Goal: Check status

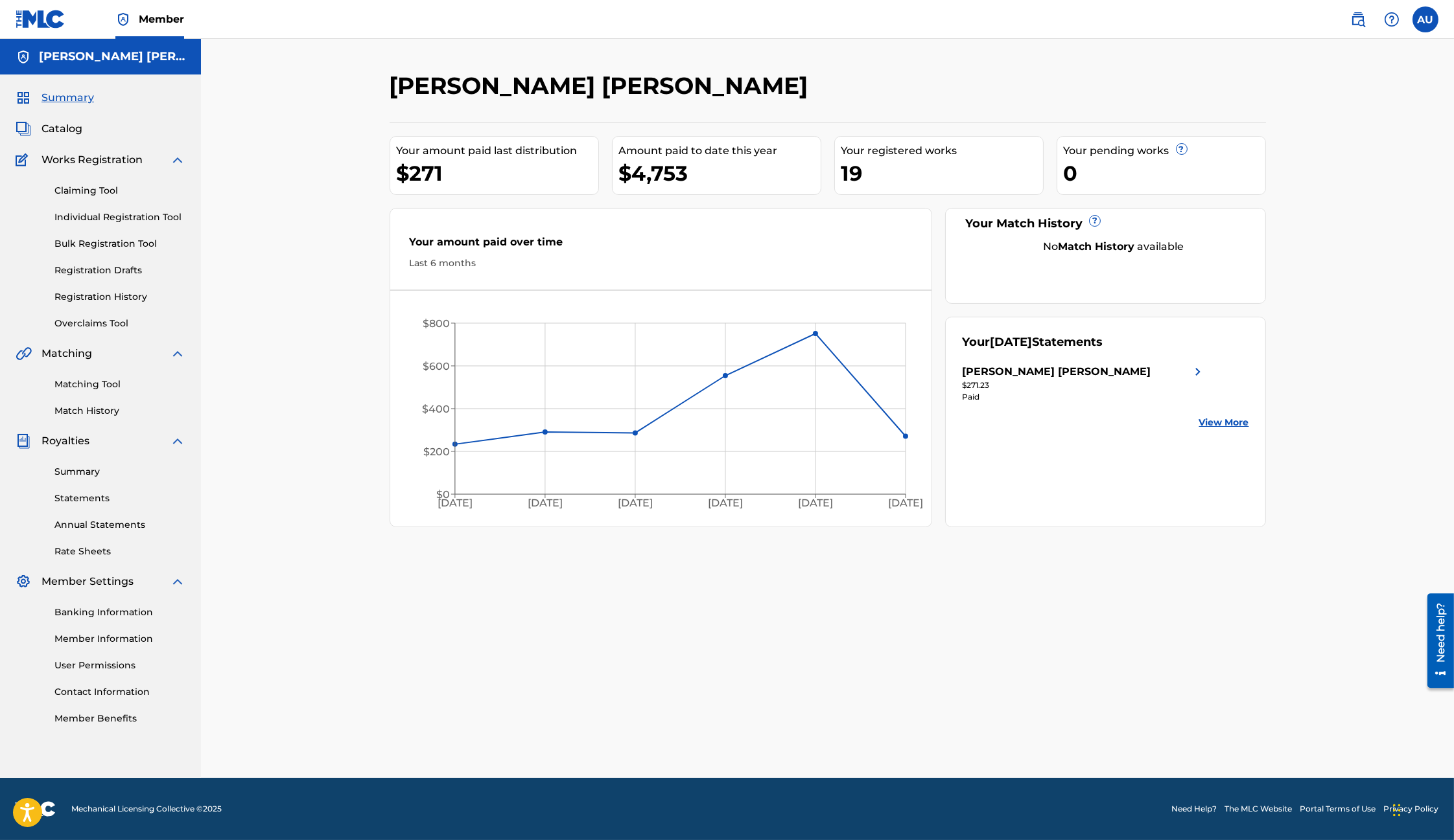
click at [622, 547] on div "[PERSON_NAME] [PERSON_NAME] Your amount paid last distribution $271 Amount paid…" at bounding box center [828, 425] width 907 height 707
click at [630, 820] on footer "Mechanical Licensing Collective © 2025 Need Help? The MLC Website Portal Terms …" at bounding box center [727, 809] width 1454 height 62
click at [102, 500] on link "Statements" at bounding box center [120, 499] width 131 height 13
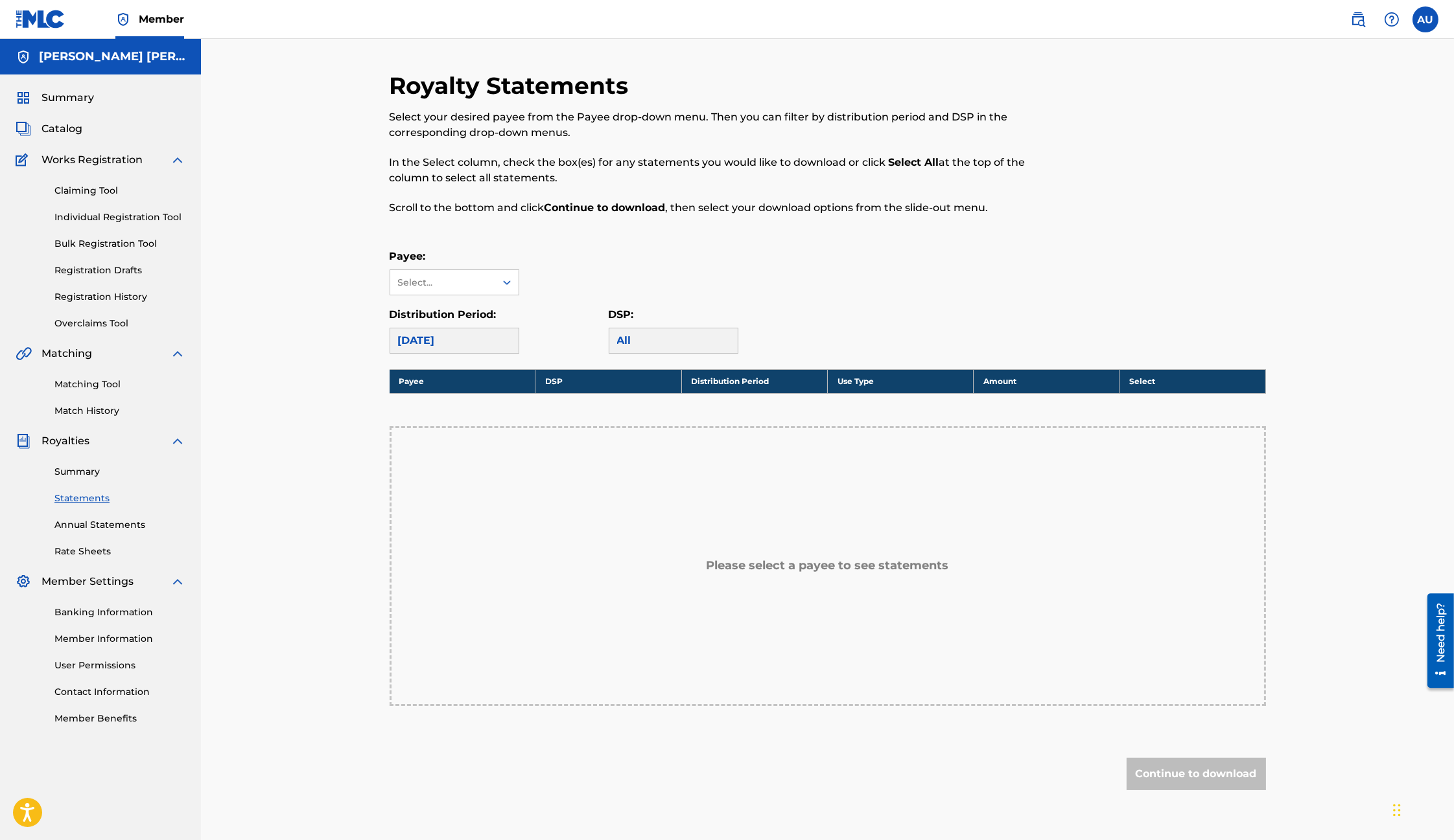
click at [502, 347] on div "[DATE]" at bounding box center [454, 341] width 130 height 26
click at [497, 287] on div at bounding box center [507, 282] width 24 height 24
click at [471, 314] on div "[PERSON_NAME] [PERSON_NAME]" at bounding box center [454, 319] width 128 height 48
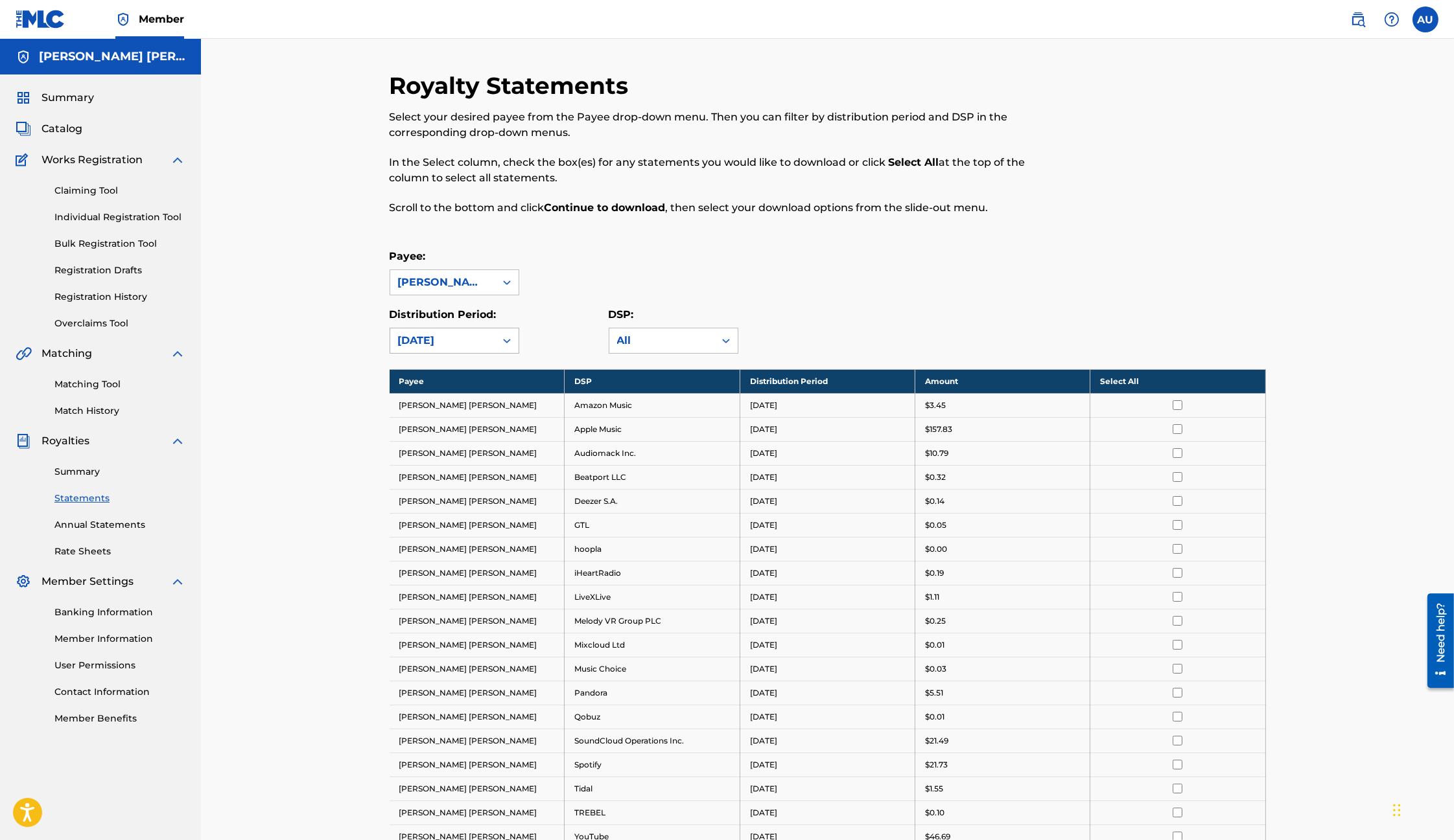
click at [460, 340] on div "[DATE]" at bounding box center [443, 341] width 90 height 16
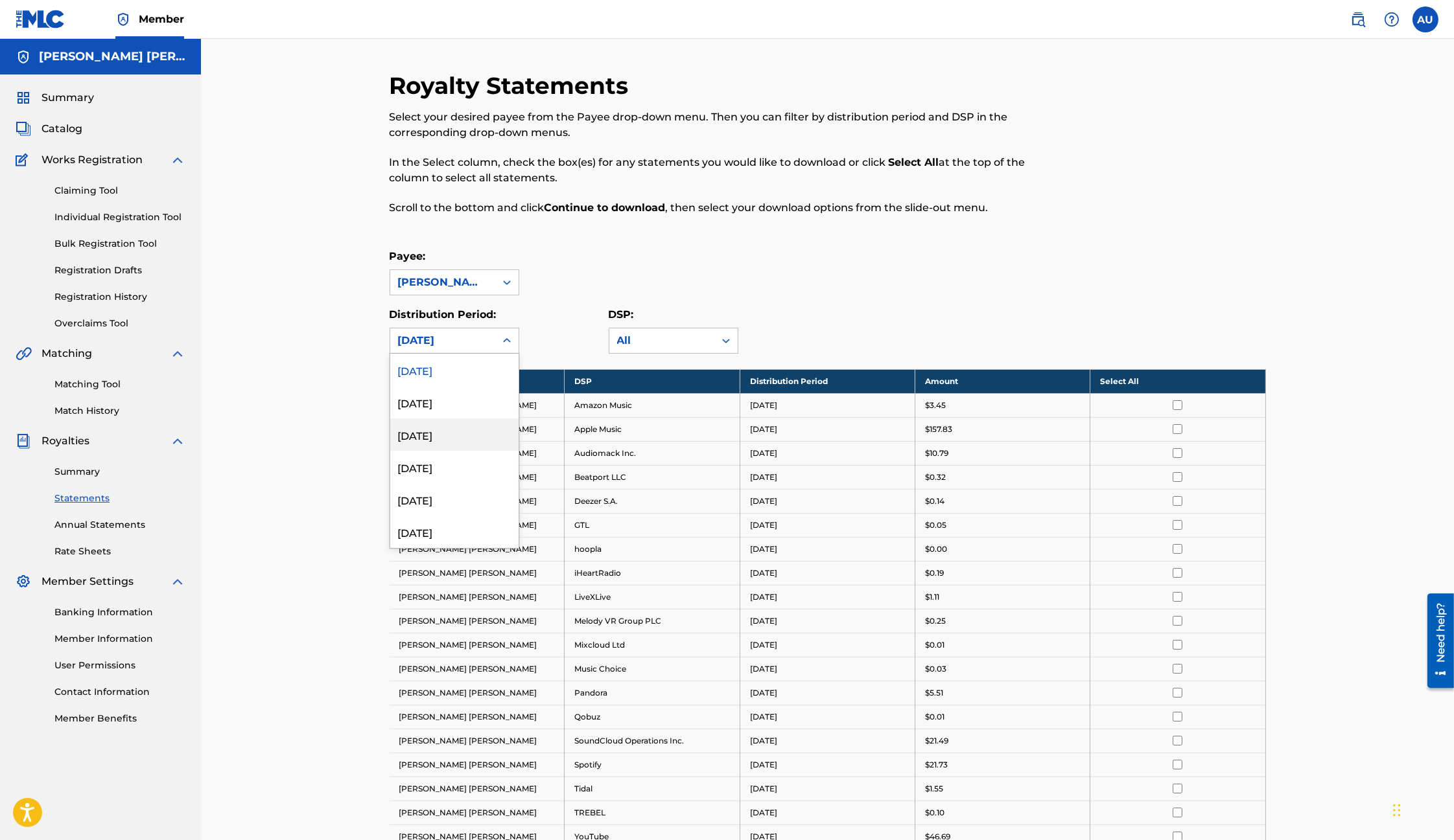
click at [459, 436] on div "[DATE]" at bounding box center [454, 435] width 128 height 32
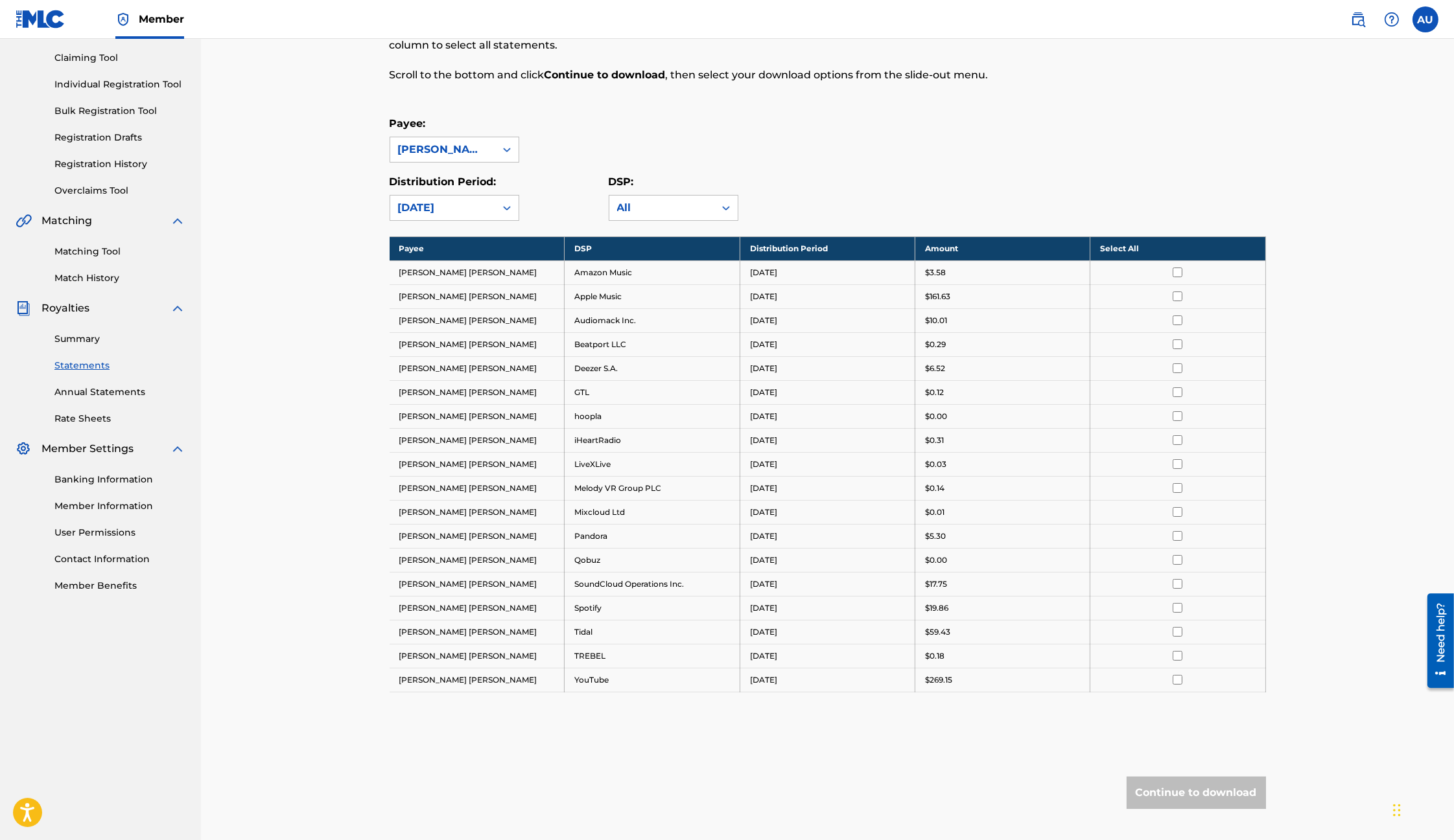
scroll to position [208, 0]
